Goal: Communication & Community: Ask a question

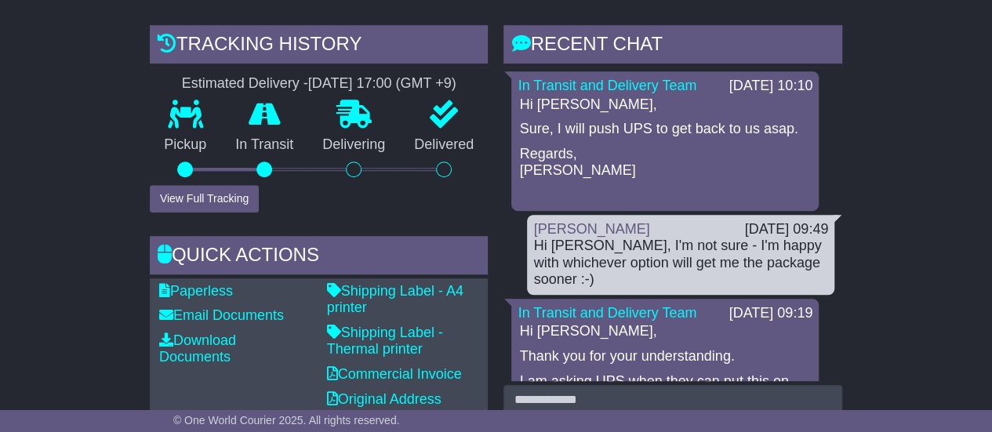
scroll to position [667, 0]
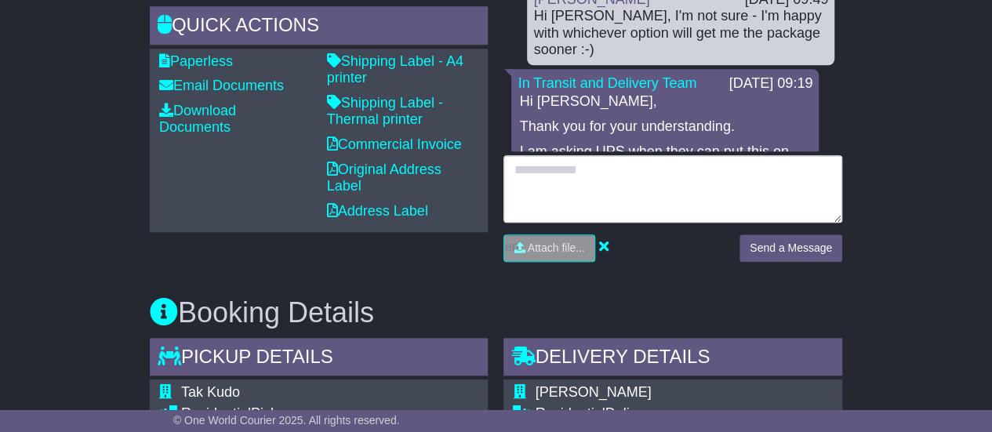
click at [690, 187] on textarea at bounding box center [672, 188] width 339 height 67
type textarea "**********"
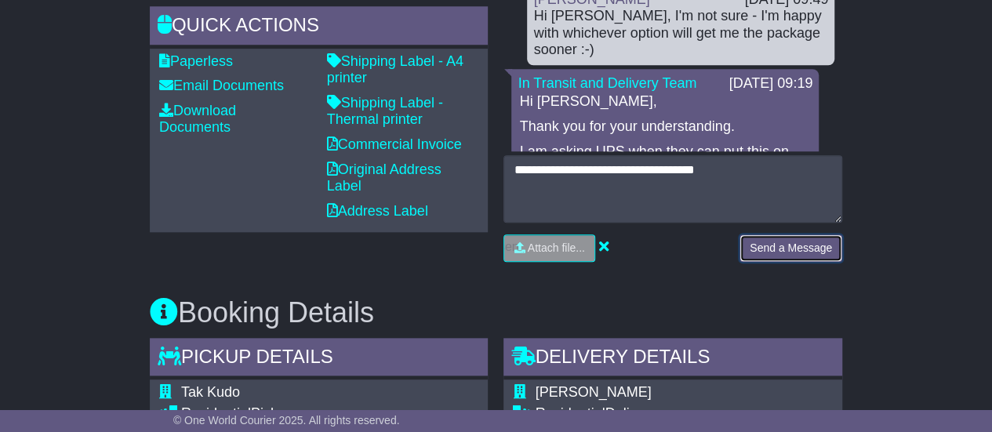
click at [781, 249] on button "Send a Message" at bounding box center [790, 247] width 103 height 27
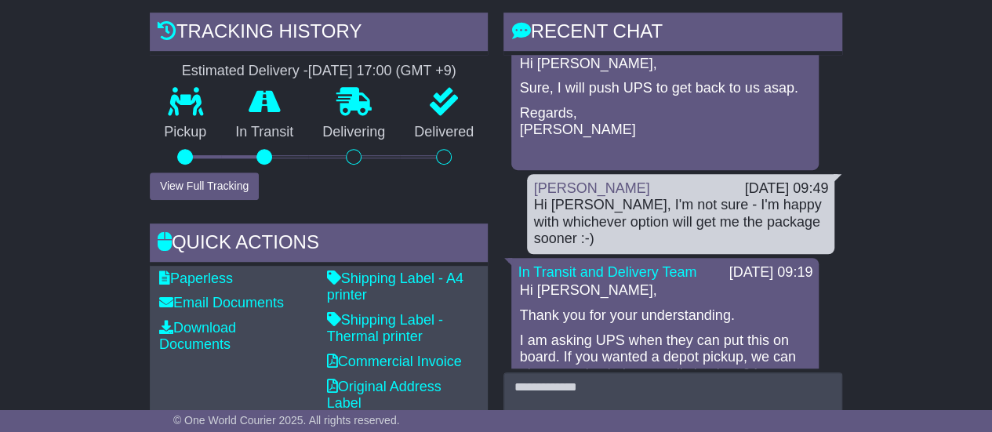
scroll to position [0, 0]
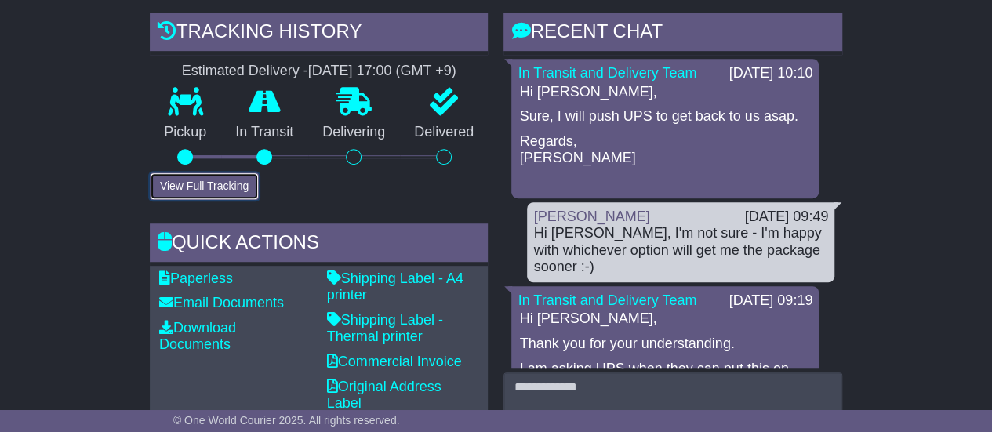
click at [245, 178] on button "View Full Tracking" at bounding box center [204, 186] width 109 height 27
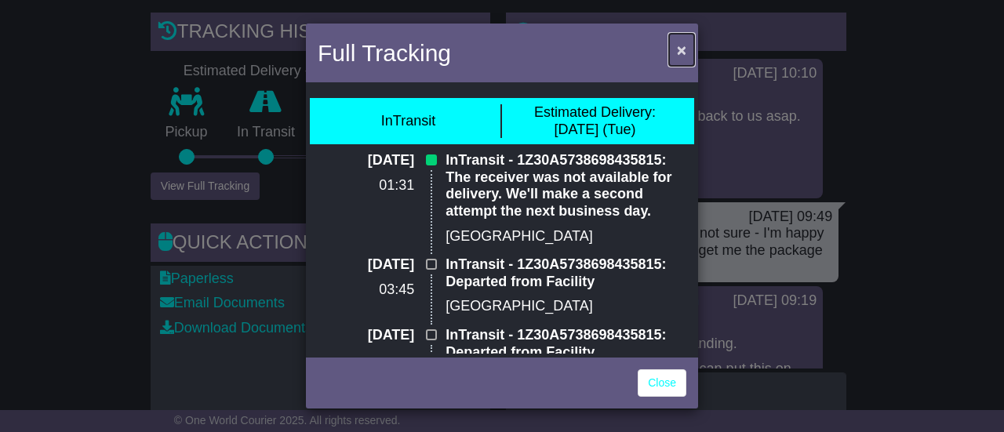
click at [680, 53] on span "×" at bounding box center [681, 50] width 9 height 18
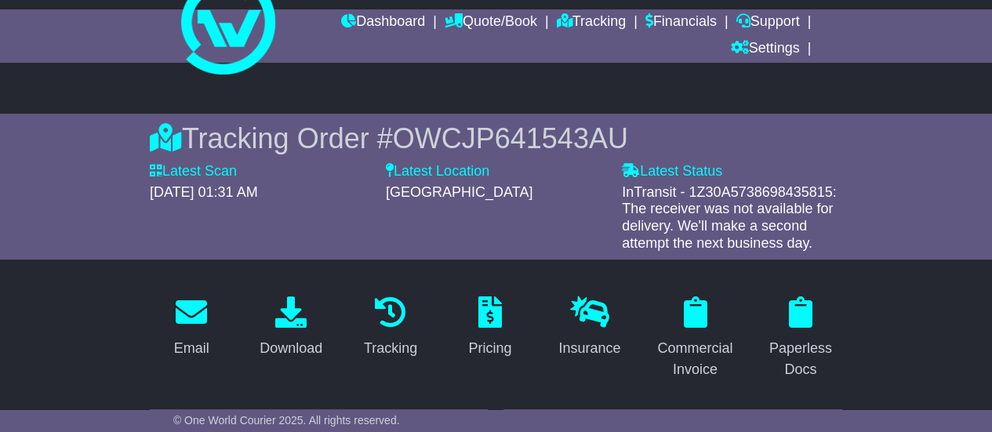
scroll to position [60, 0]
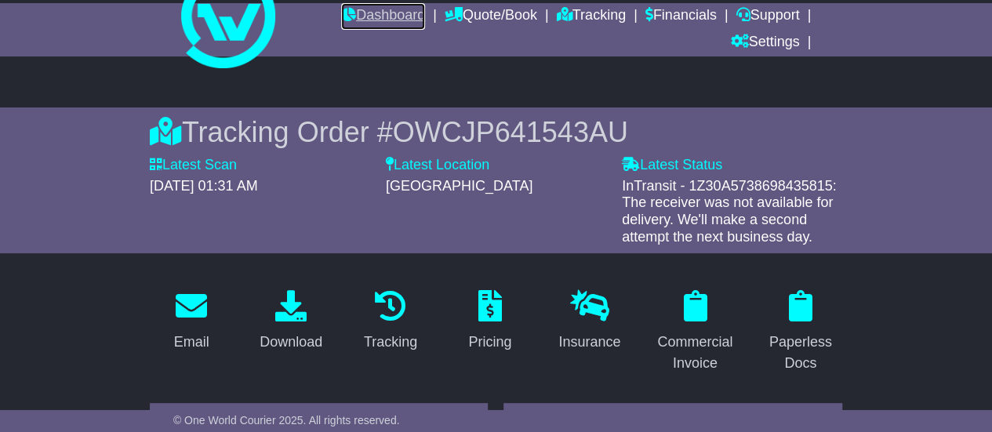
click at [384, 17] on link "Dashboard" at bounding box center [383, 16] width 84 height 27
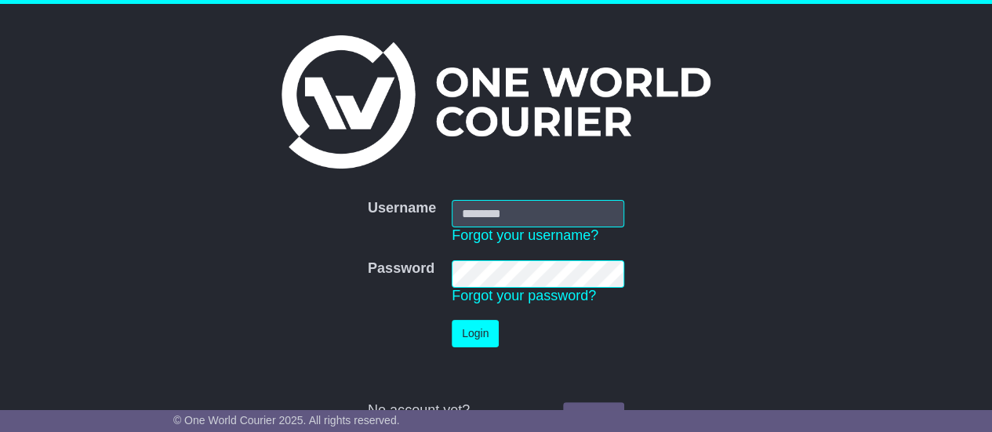
click at [788, 161] on div at bounding box center [495, 101] width 645 height 133
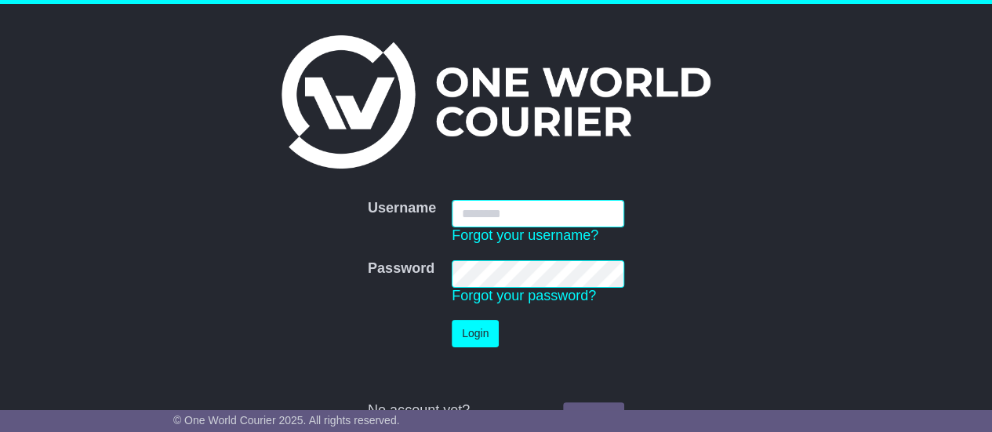
click at [585, 220] on input "Username" at bounding box center [538, 213] width 173 height 27
type input "**********"
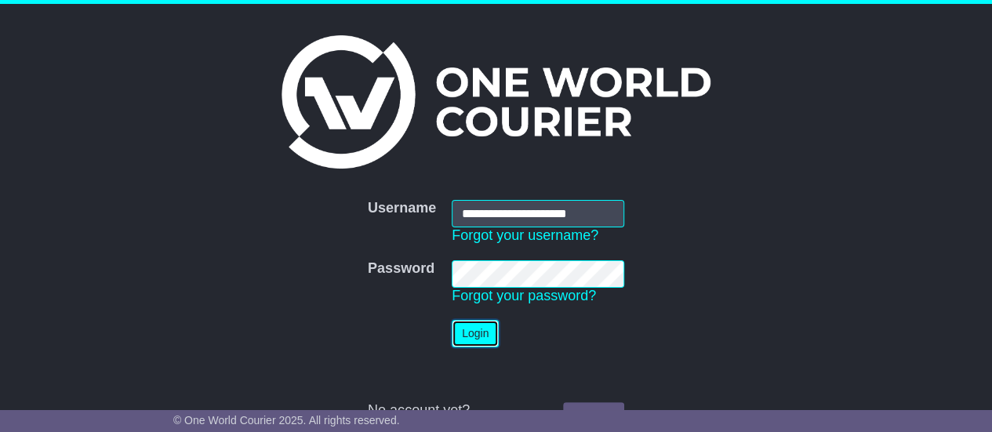
click at [471, 332] on button "Login" at bounding box center [475, 333] width 47 height 27
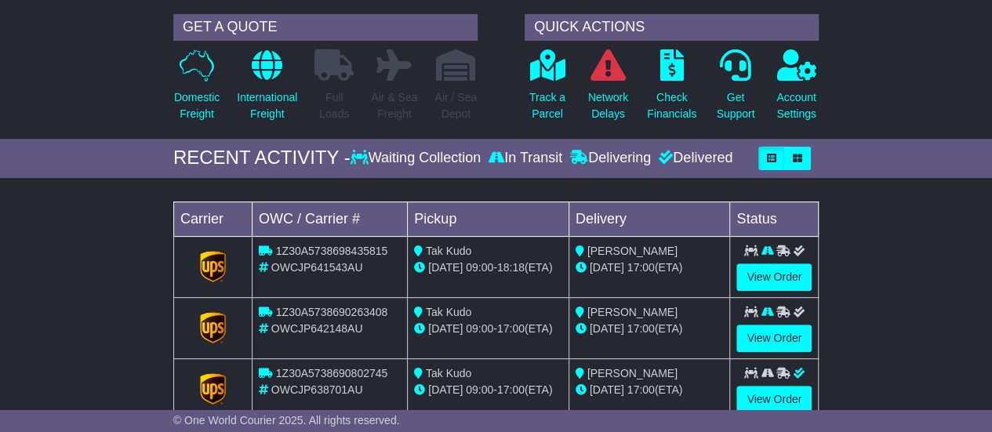
scroll to position [140, 0]
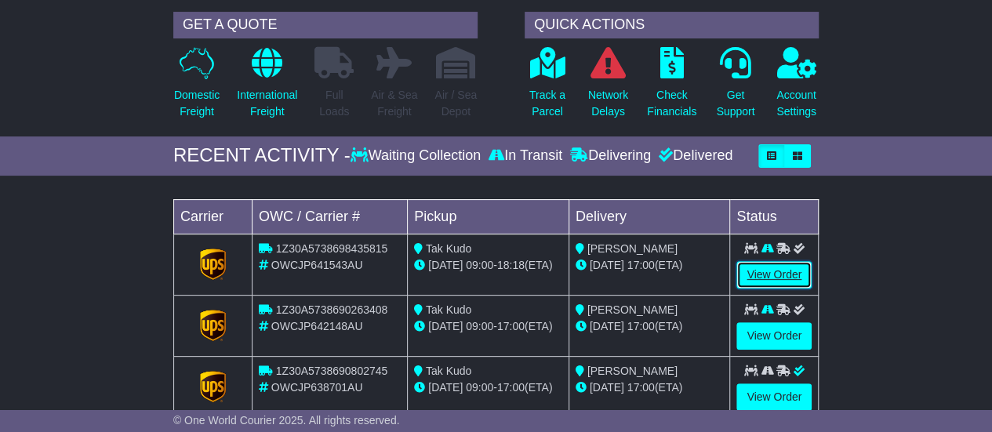
click at [779, 271] on link "View Order" at bounding box center [773, 274] width 75 height 27
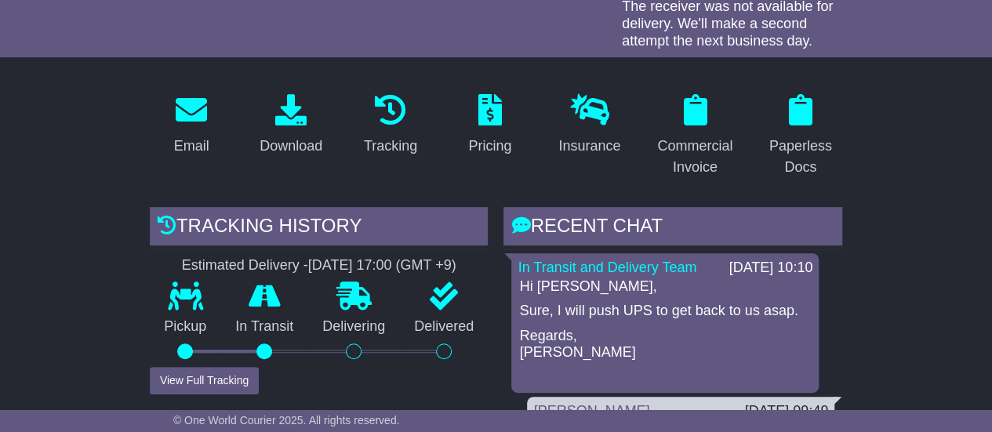
scroll to position [288, 0]
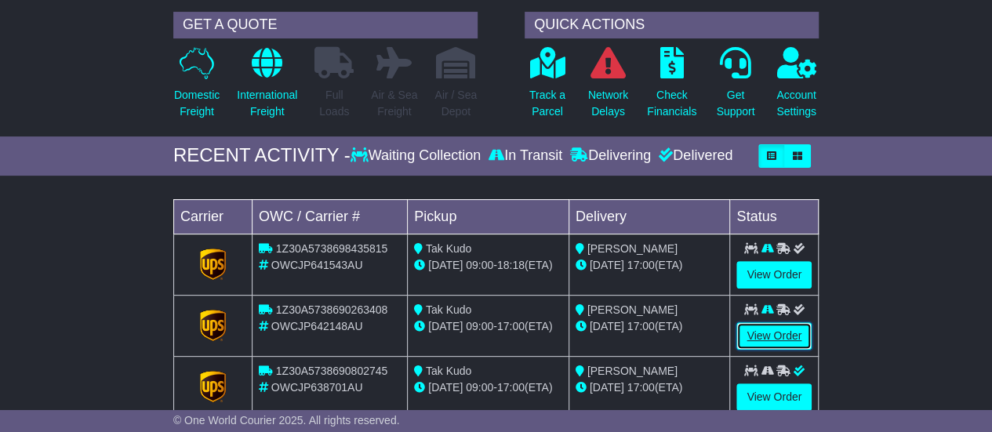
click at [787, 325] on link "View Order" at bounding box center [773, 335] width 75 height 27
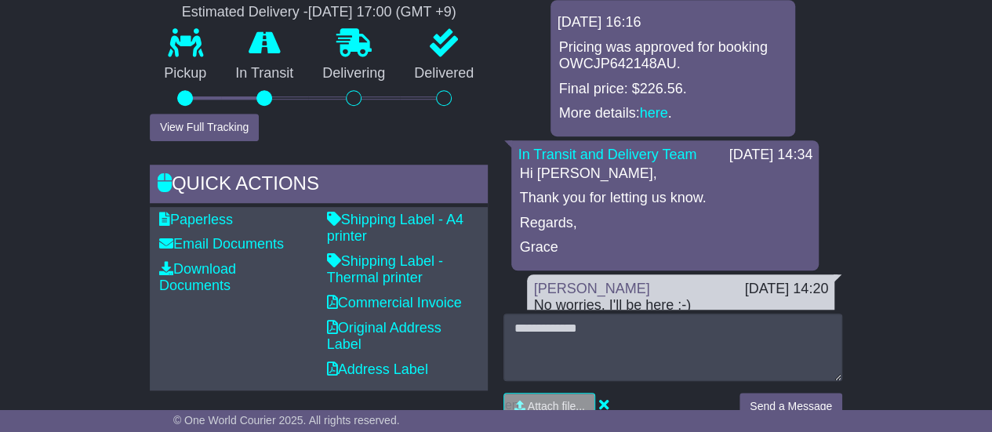
scroll to position [512, 0]
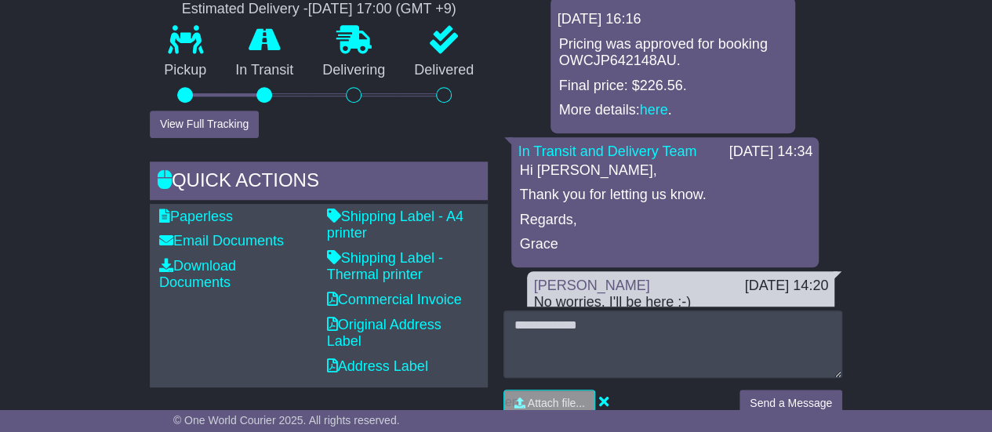
drag, startPoint x: 999, startPoint y: 40, endPoint x: 1003, endPoint y: 125, distance: 84.8
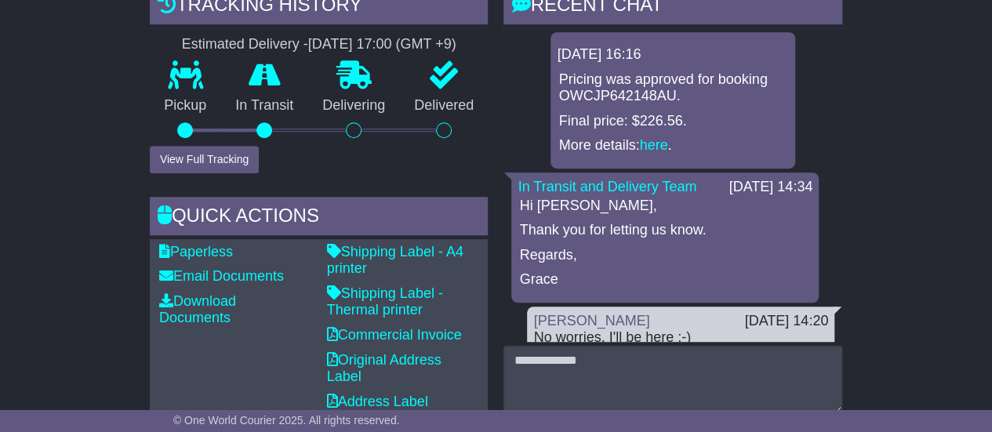
scroll to position [565, 0]
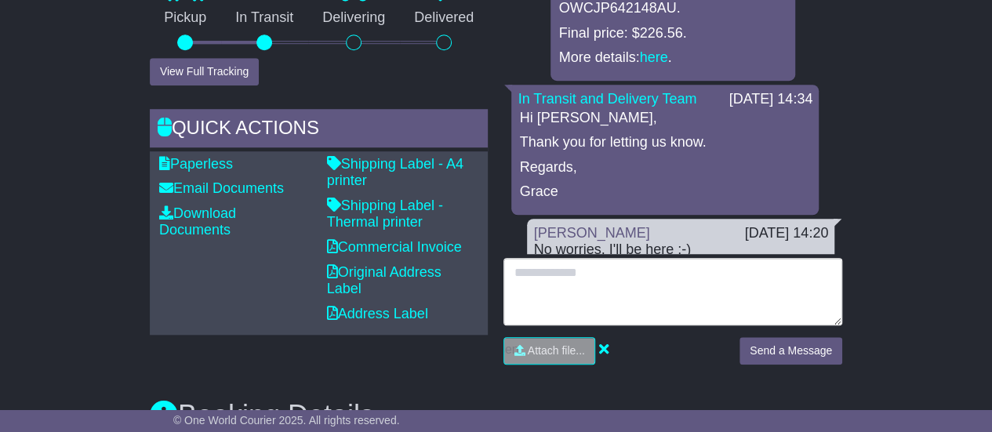
click at [651, 294] on textarea at bounding box center [672, 291] width 339 height 67
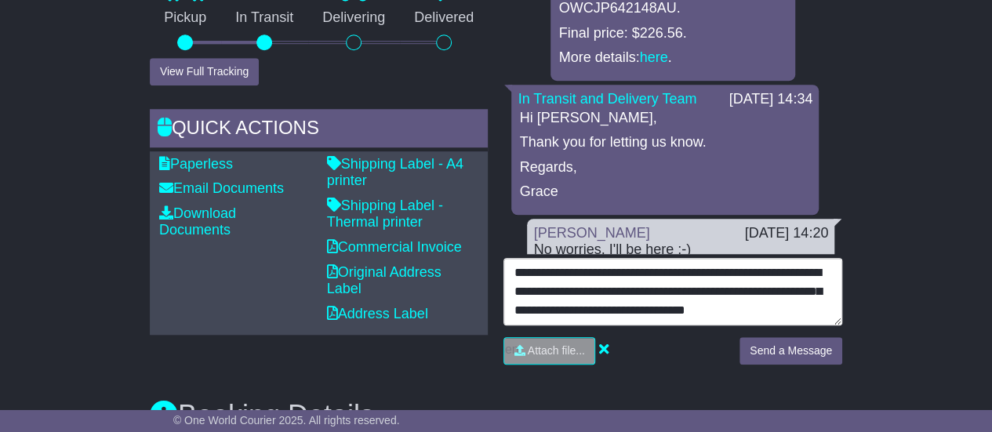
scroll to position [12, 0]
drag, startPoint x: 630, startPoint y: 314, endPoint x: 601, endPoint y: 281, distance: 45.0
click at [601, 281] on textarea "**********" at bounding box center [672, 291] width 339 height 67
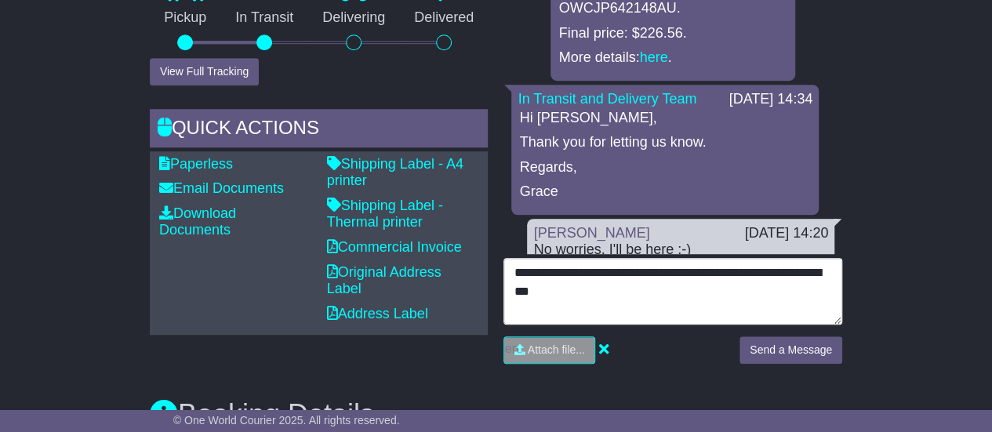
type textarea "**********"
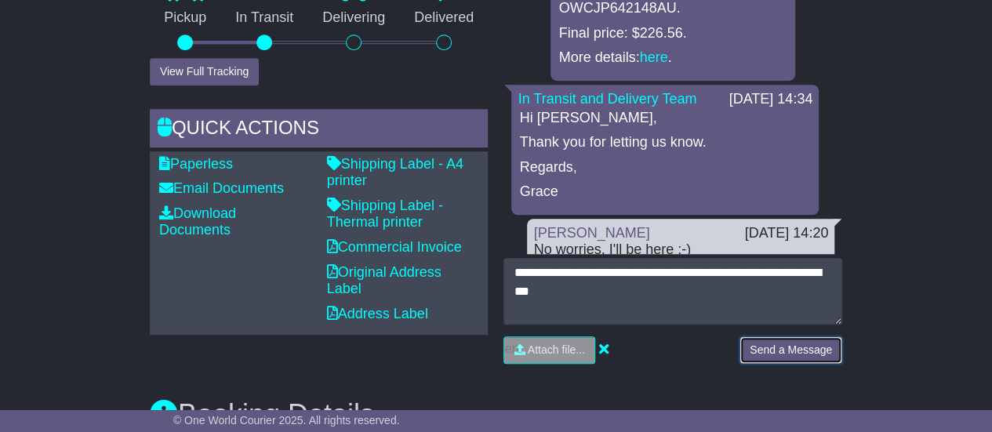
click at [774, 338] on button "Send a Message" at bounding box center [790, 349] width 103 height 27
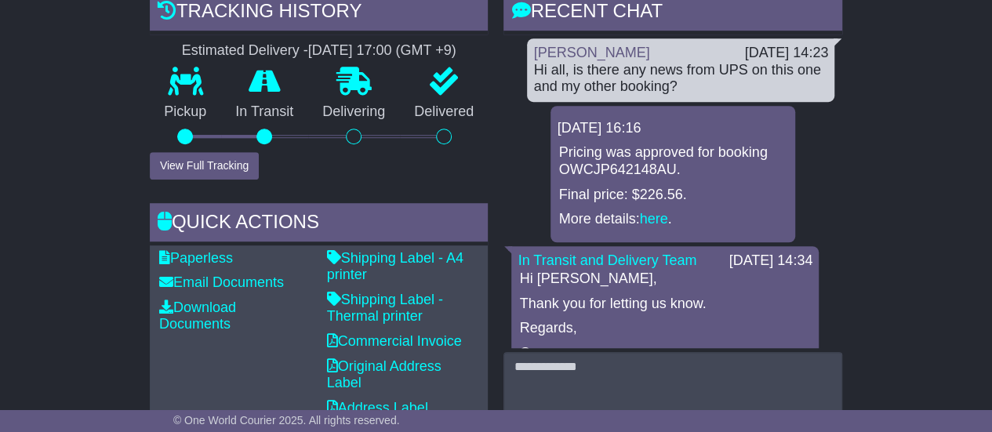
scroll to position [439, 0]
